Goal: Register for event/course

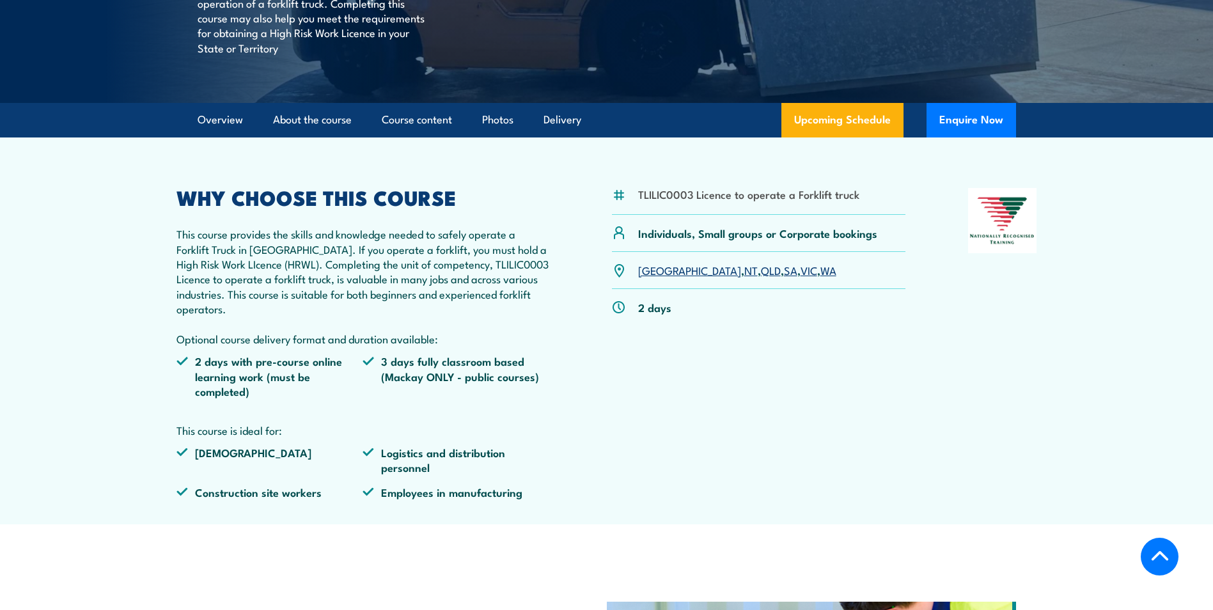
scroll to position [320, 0]
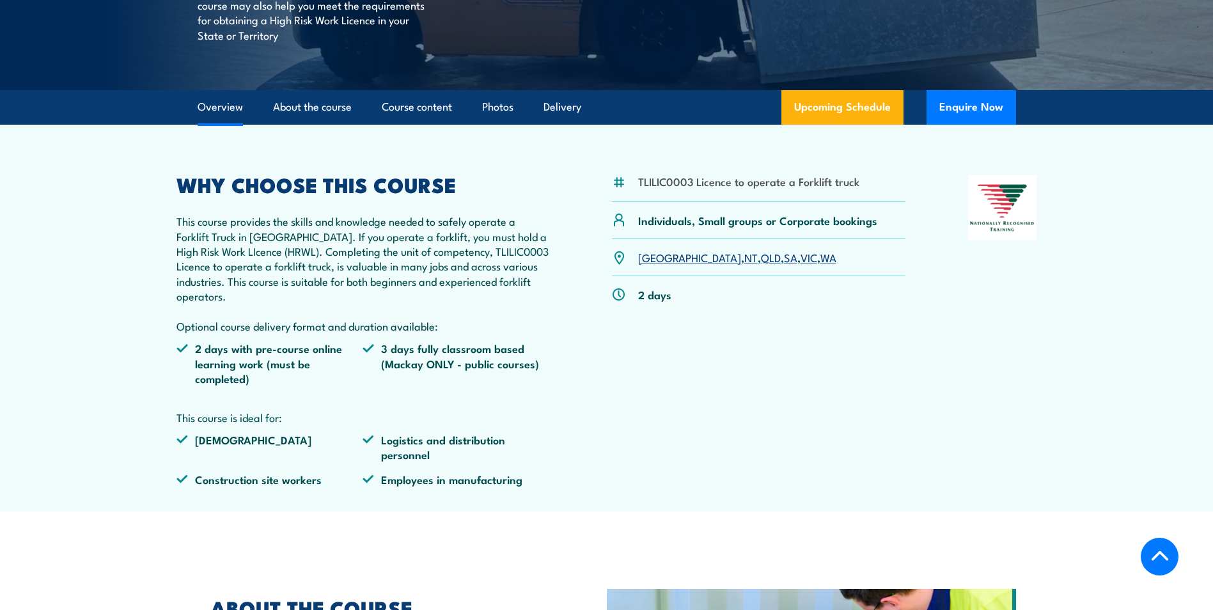
click at [801, 260] on link "VIC" at bounding box center [809, 256] width 17 height 15
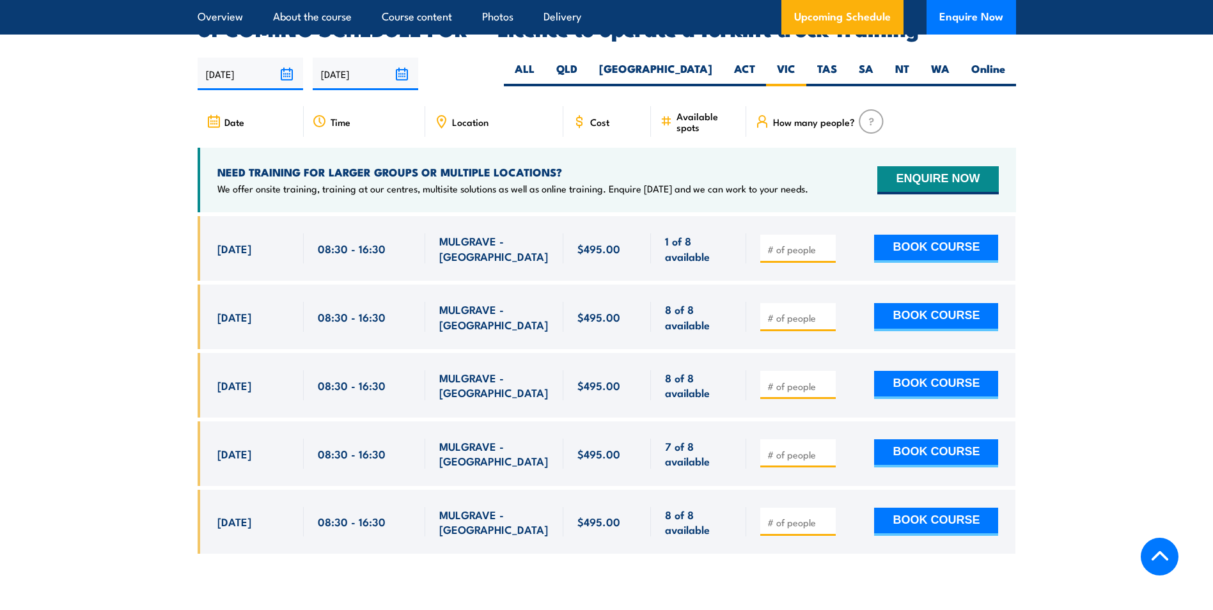
scroll to position [1693, 0]
